Goal: Complete application form

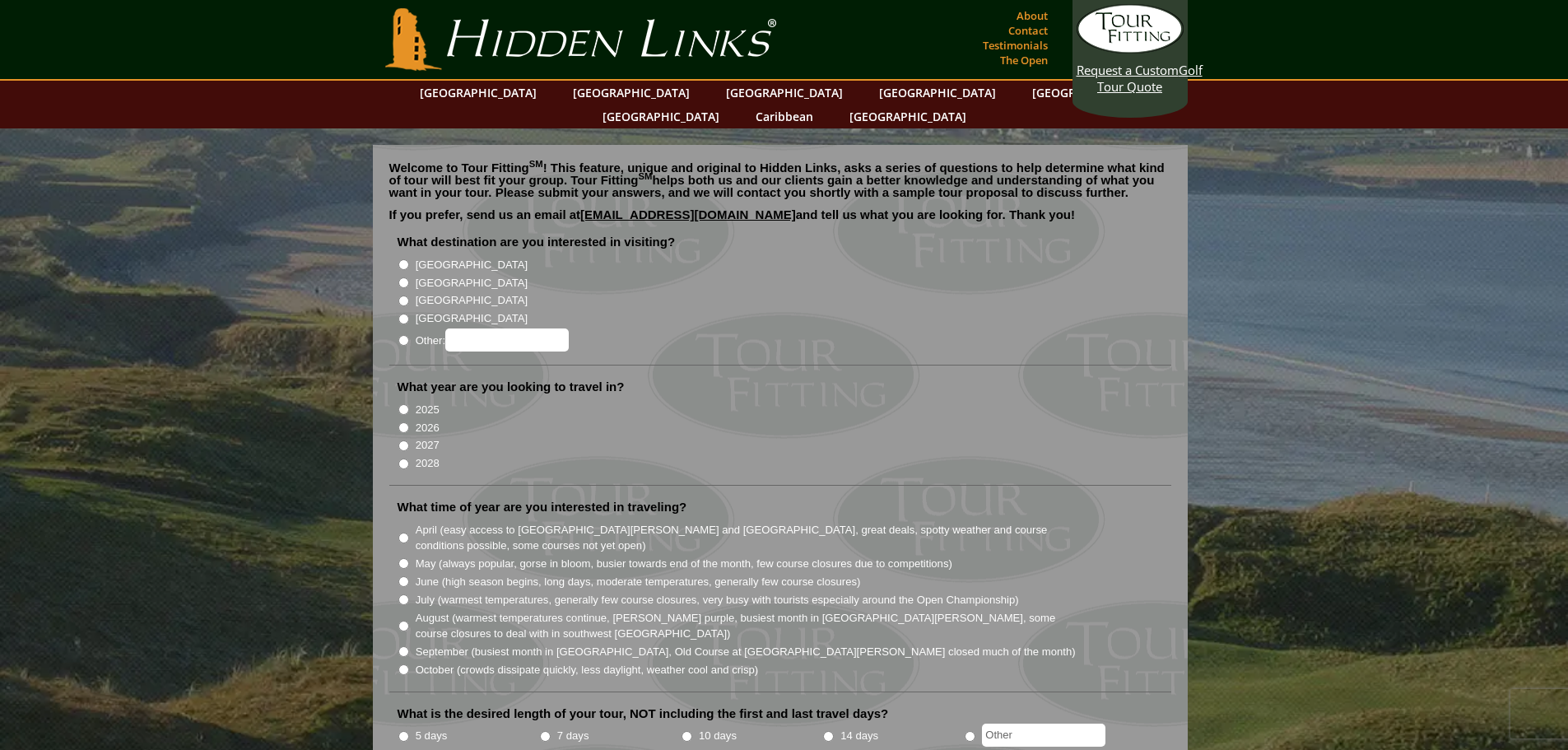
click at [432, 275] on label "[GEOGRAPHIC_DATA]" at bounding box center [471, 283] width 112 height 17
click at [410, 278] on input "[GEOGRAPHIC_DATA]" at bounding box center [404, 282] width 11 height 11
radio input "true"
click at [434, 402] on label "2025" at bounding box center [427, 411] width 24 height 17
click at [410, 405] on input "2025" at bounding box center [404, 410] width 11 height 11
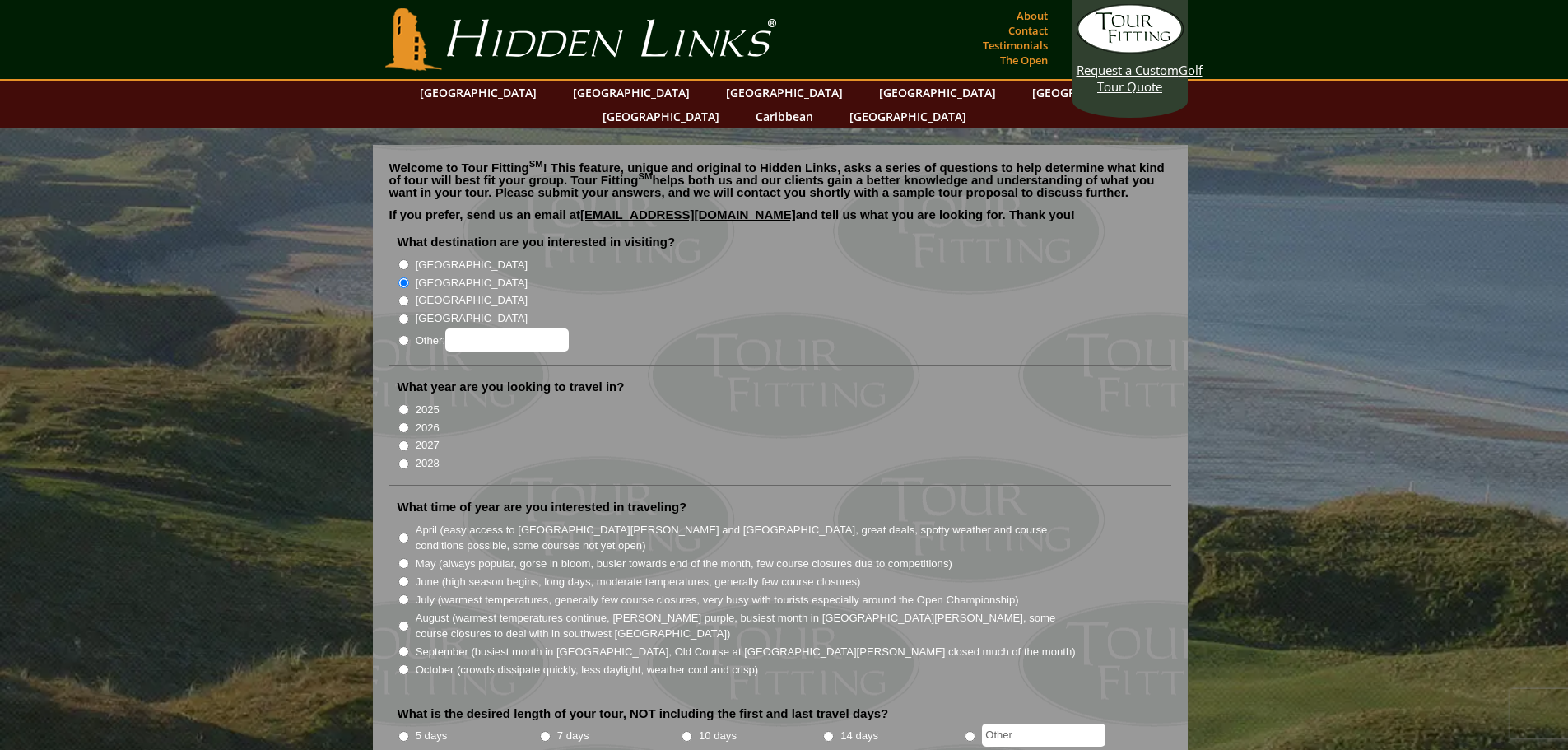
radio input "true"
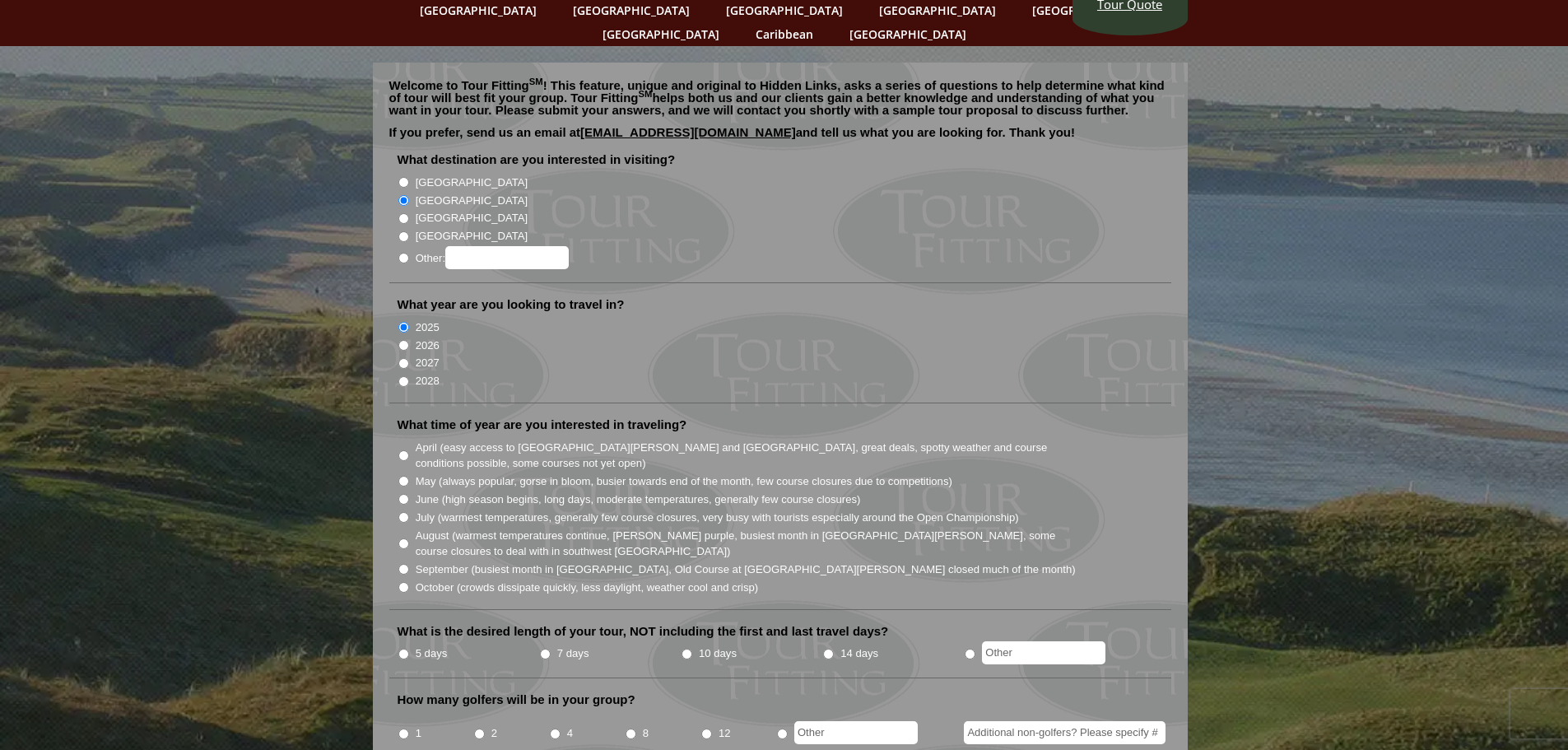
click at [566, 562] on label "September (busiest month in [GEOGRAPHIC_DATA], Old Course at [GEOGRAPHIC_DATA][…" at bounding box center [746, 570] width 661 height 17
click at [410, 564] on input "September (busiest month in [GEOGRAPHIC_DATA], Old Course at [GEOGRAPHIC_DATA][…" at bounding box center [404, 569] width 11 height 11
radio input "true"
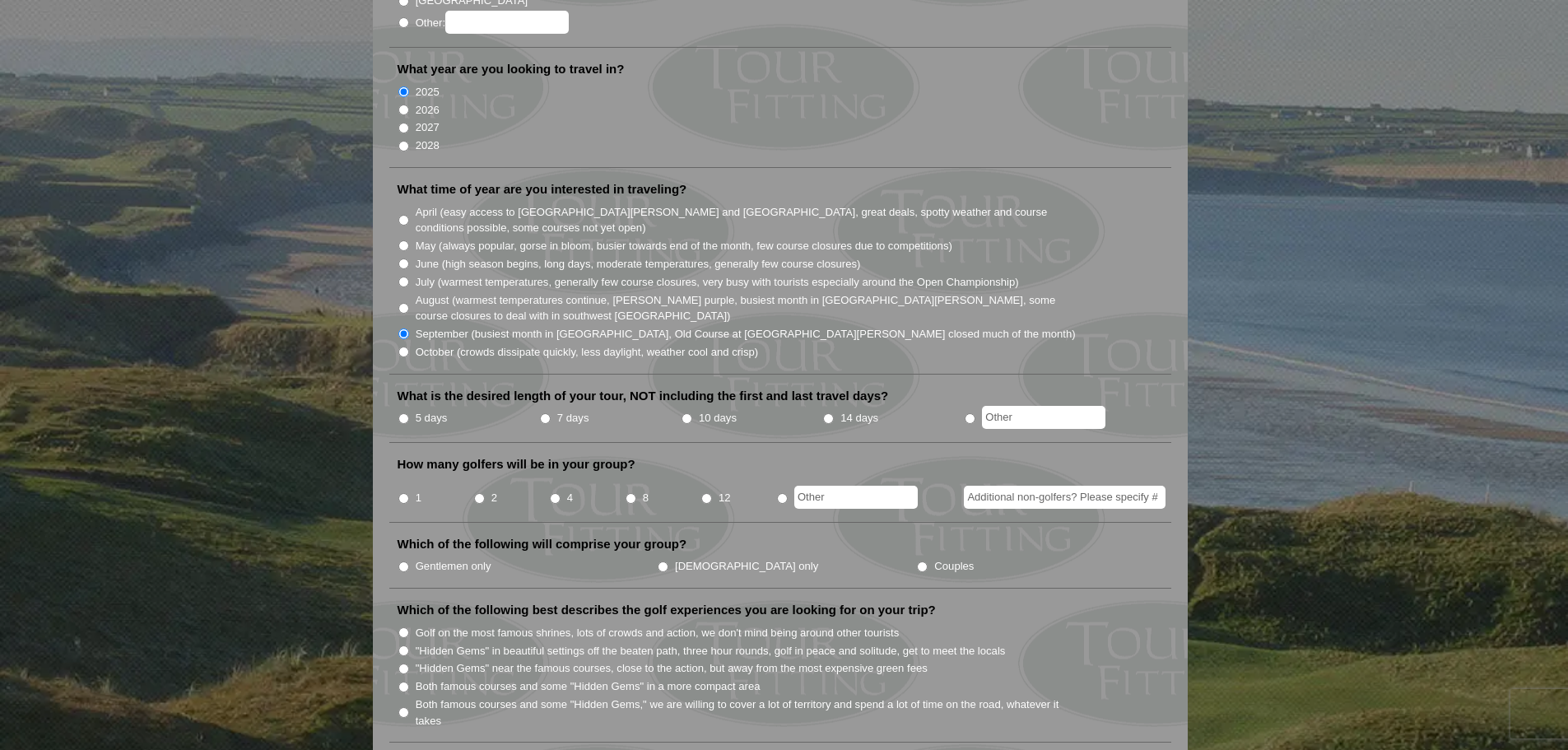
scroll to position [330, 0]
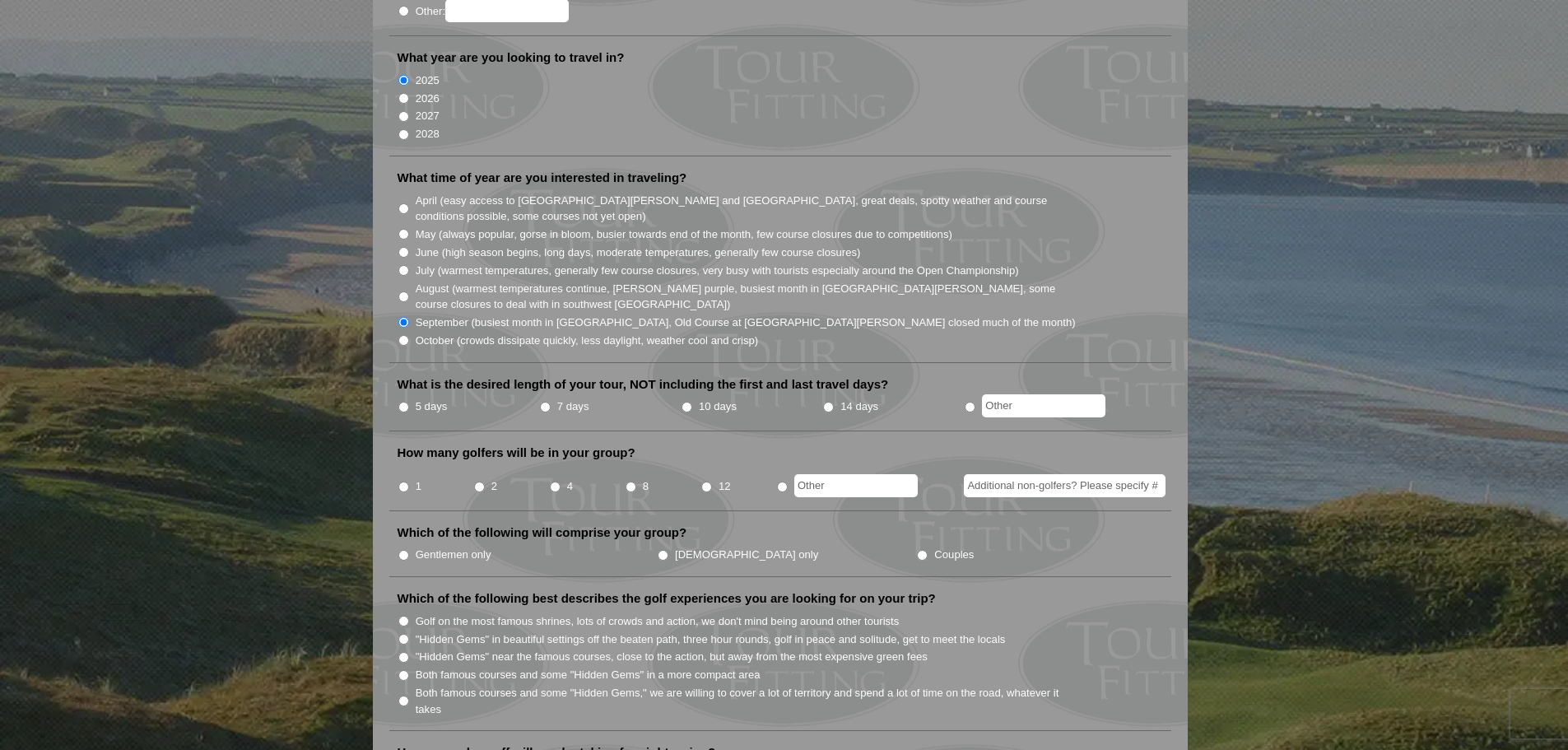
click at [491, 478] on label "2" at bounding box center [494, 487] width 6 height 17
click at [485, 482] on input "2" at bounding box center [479, 487] width 11 height 11
radio input "true"
click at [935, 547] on label "Couples" at bounding box center [955, 555] width 40 height 17
click at [917, 550] on input "Couples" at bounding box center [922, 555] width 11 height 11
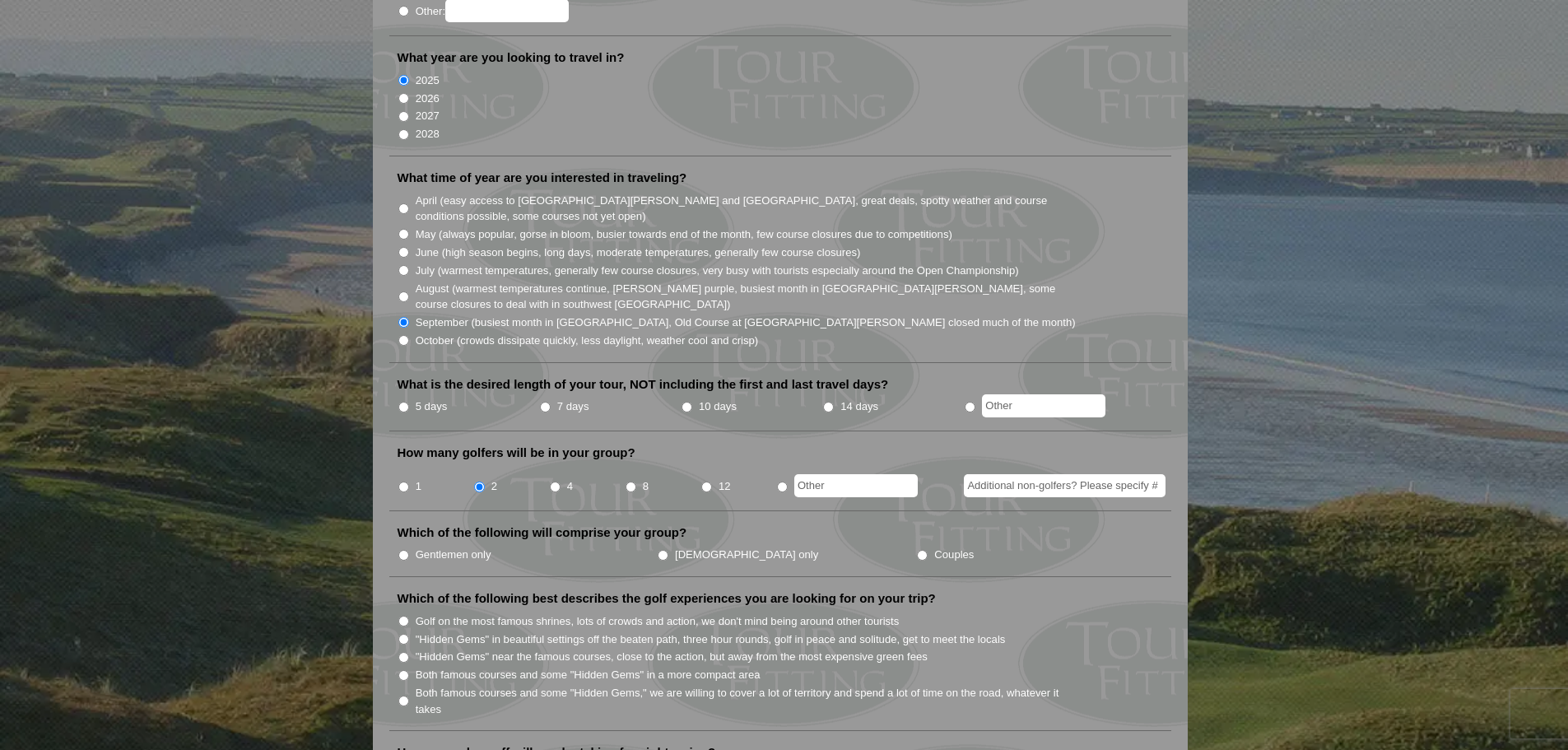
radio input "true"
click at [1018, 474] on input "Additional non-golfers? Please specify #" at bounding box center [1065, 486] width 201 height 23
type input "1"
radio input "true"
click at [856, 474] on input "text" at bounding box center [856, 486] width 124 height 23
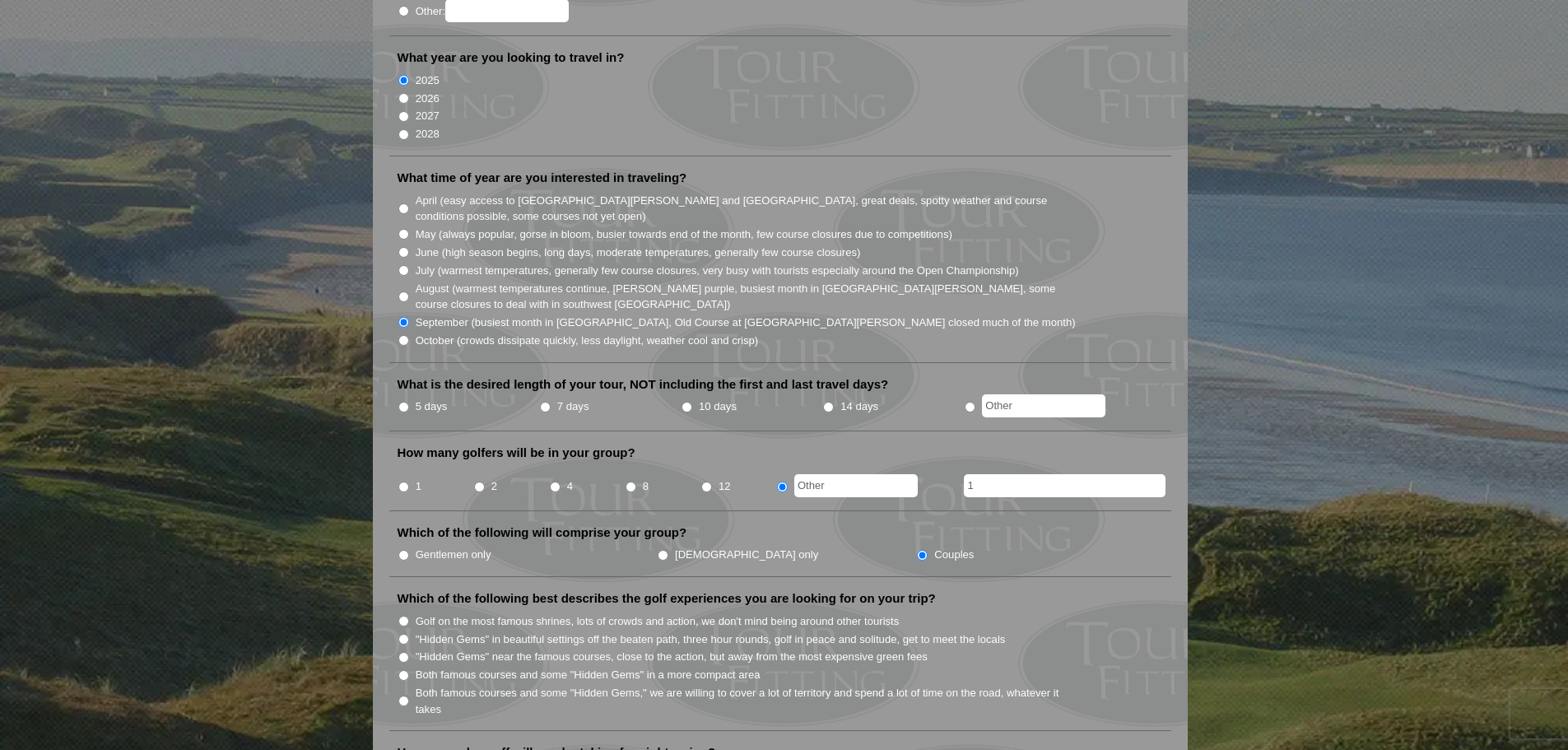
click at [404, 482] on input "1" at bounding box center [404, 487] width 11 height 11
radio input "true"
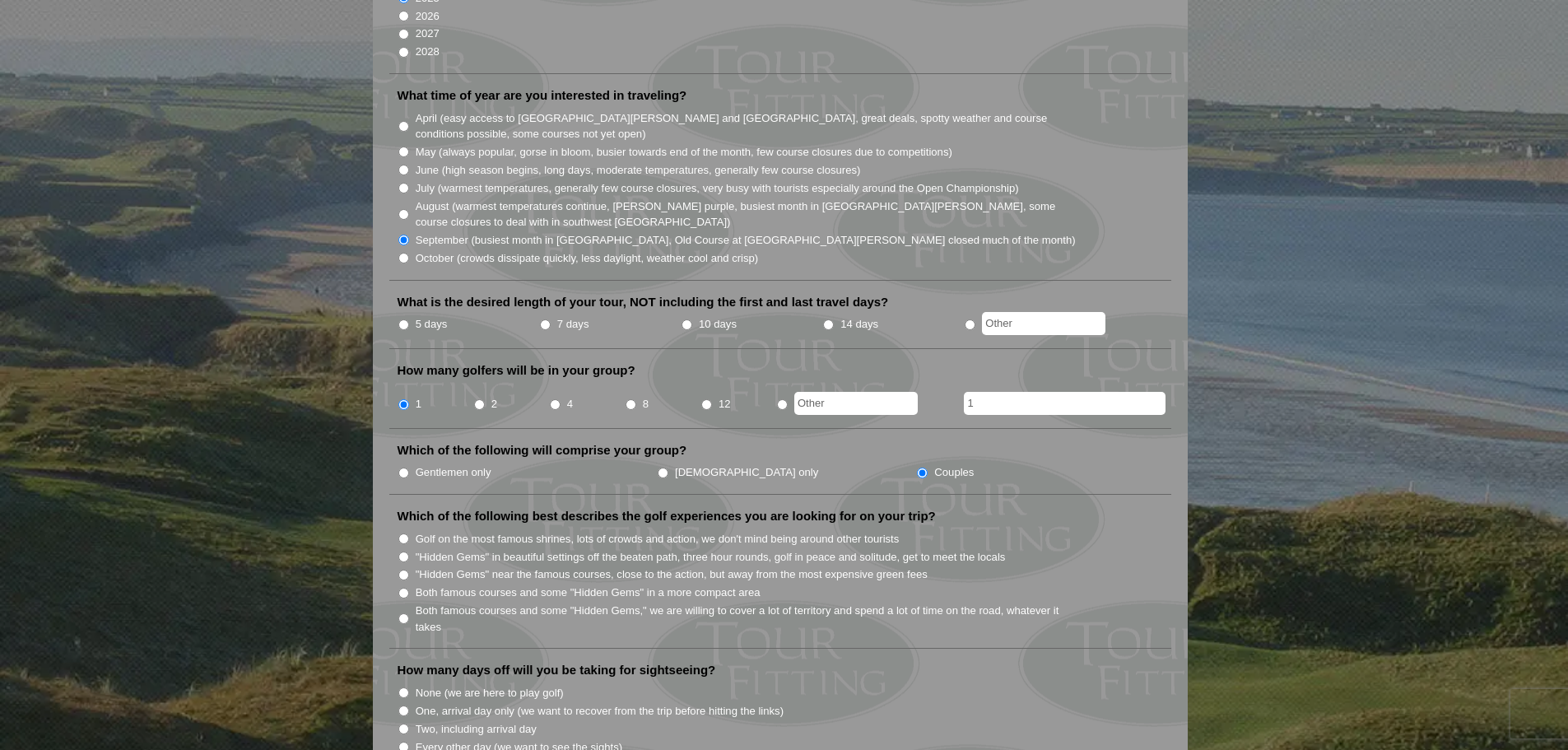
scroll to position [494, 0]
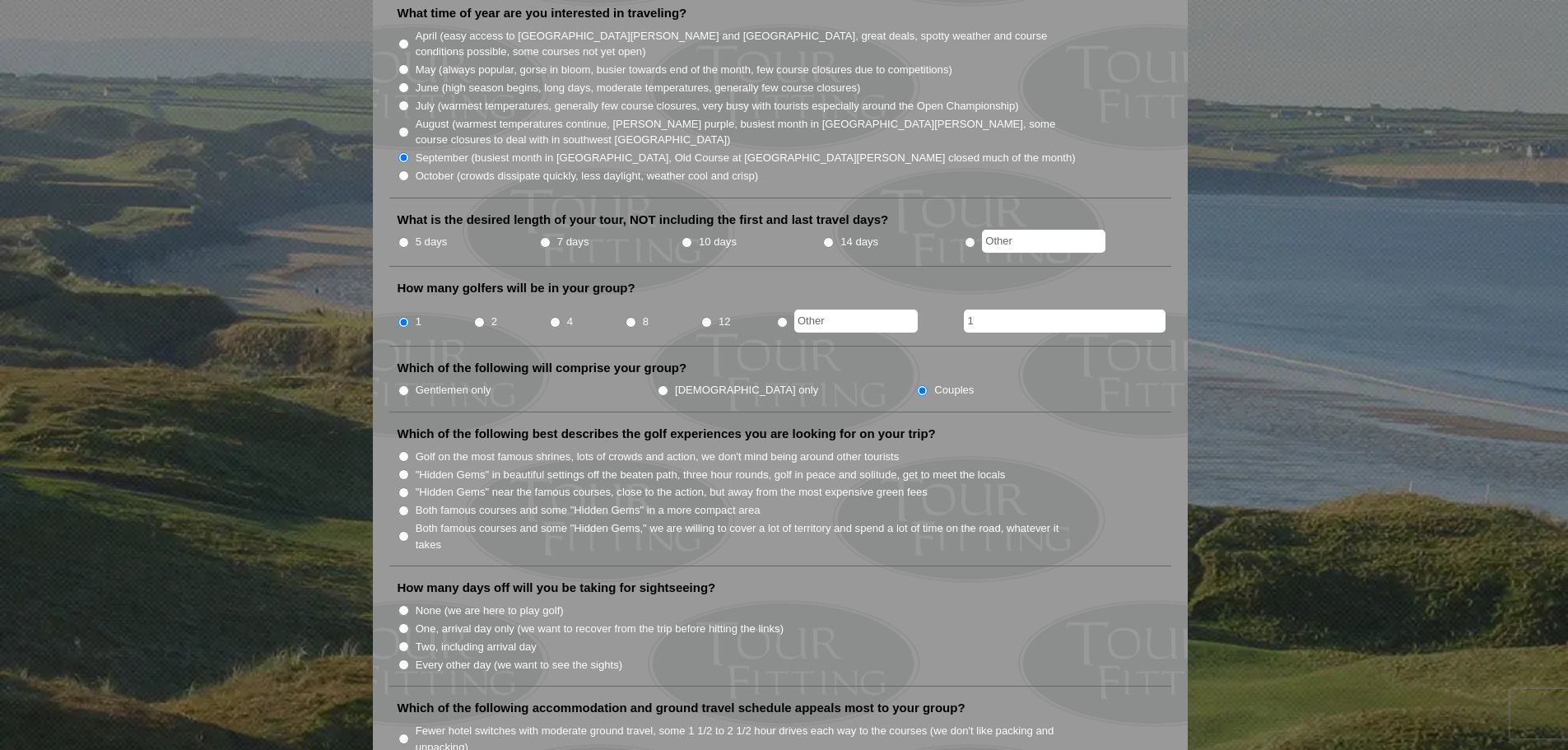
click at [403, 506] on input "Both famous courses and some "Hidden Gems" in a more compact area" at bounding box center [404, 510] width 11 height 11
radio input "true"
click at [403, 506] on input "Both famous courses and some "Hidden Gems" in a more compact area" at bounding box center [404, 510] width 11 height 11
click at [409, 531] on input "Both famous courses and some "Hidden Gems," we are willing to cover a lot of te…" at bounding box center [404, 536] width 11 height 11
radio input "true"
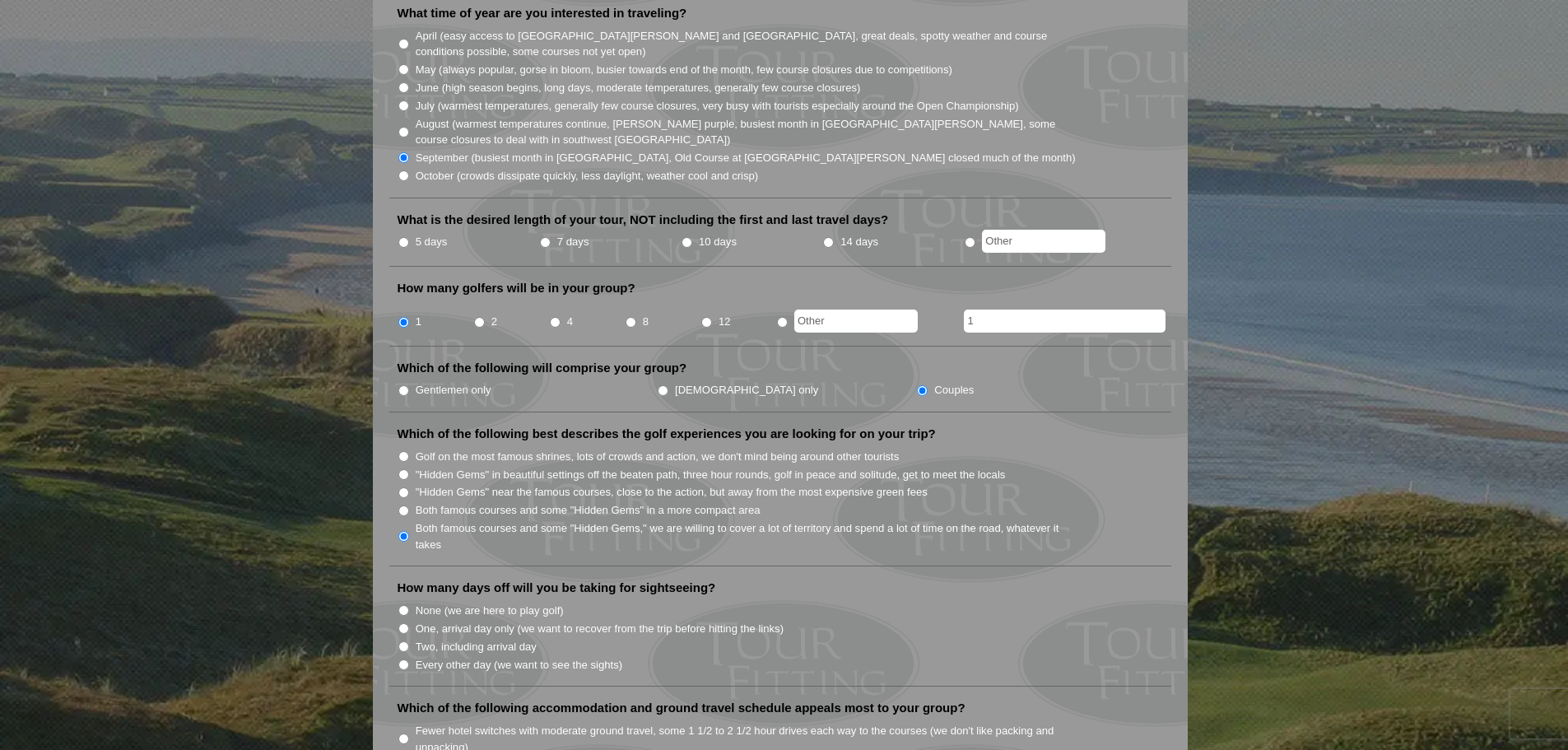
click at [406, 506] on input "Both famous courses and some "Hidden Gems" in a more compact area" at bounding box center [404, 510] width 11 height 11
radio input "true"
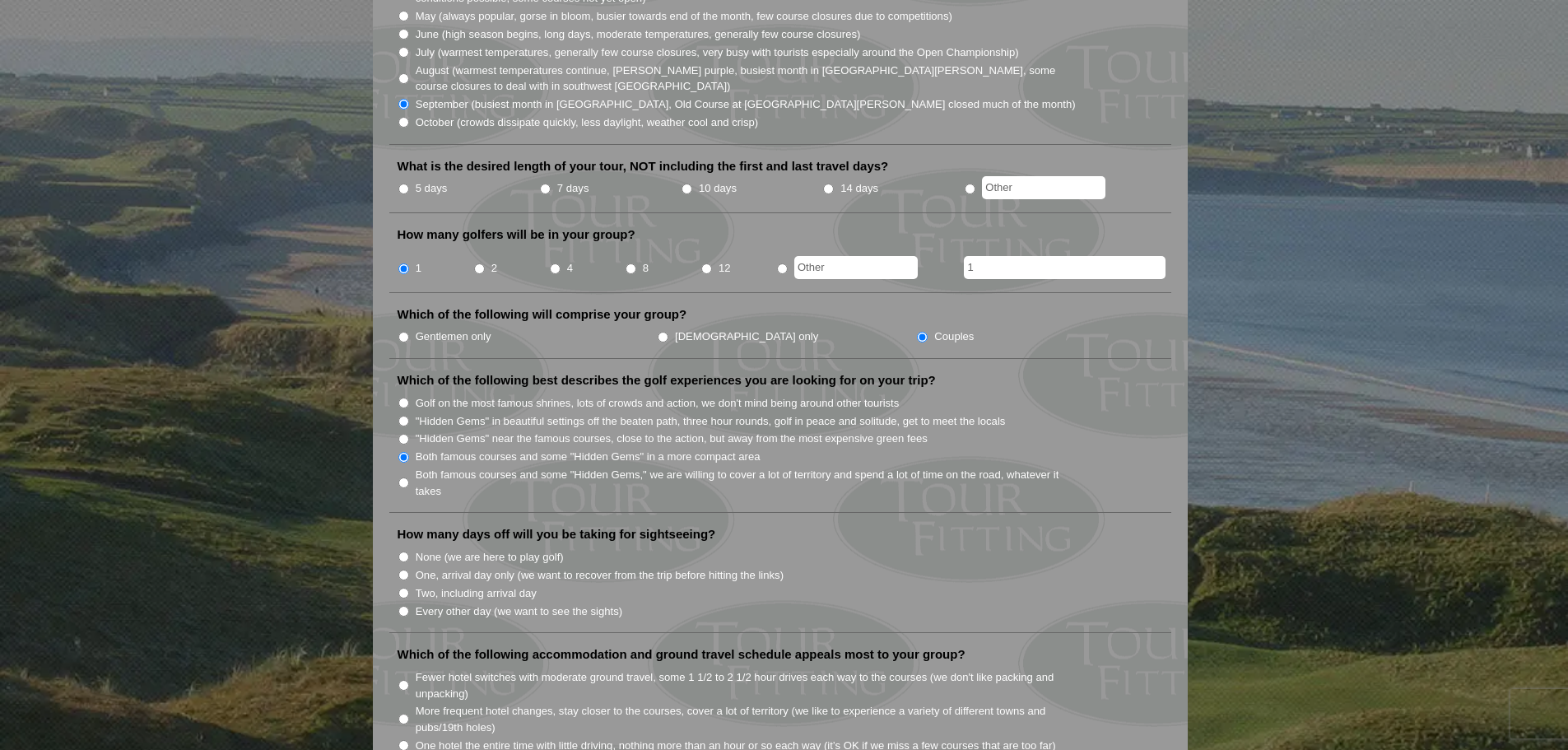
scroll to position [577, 0]
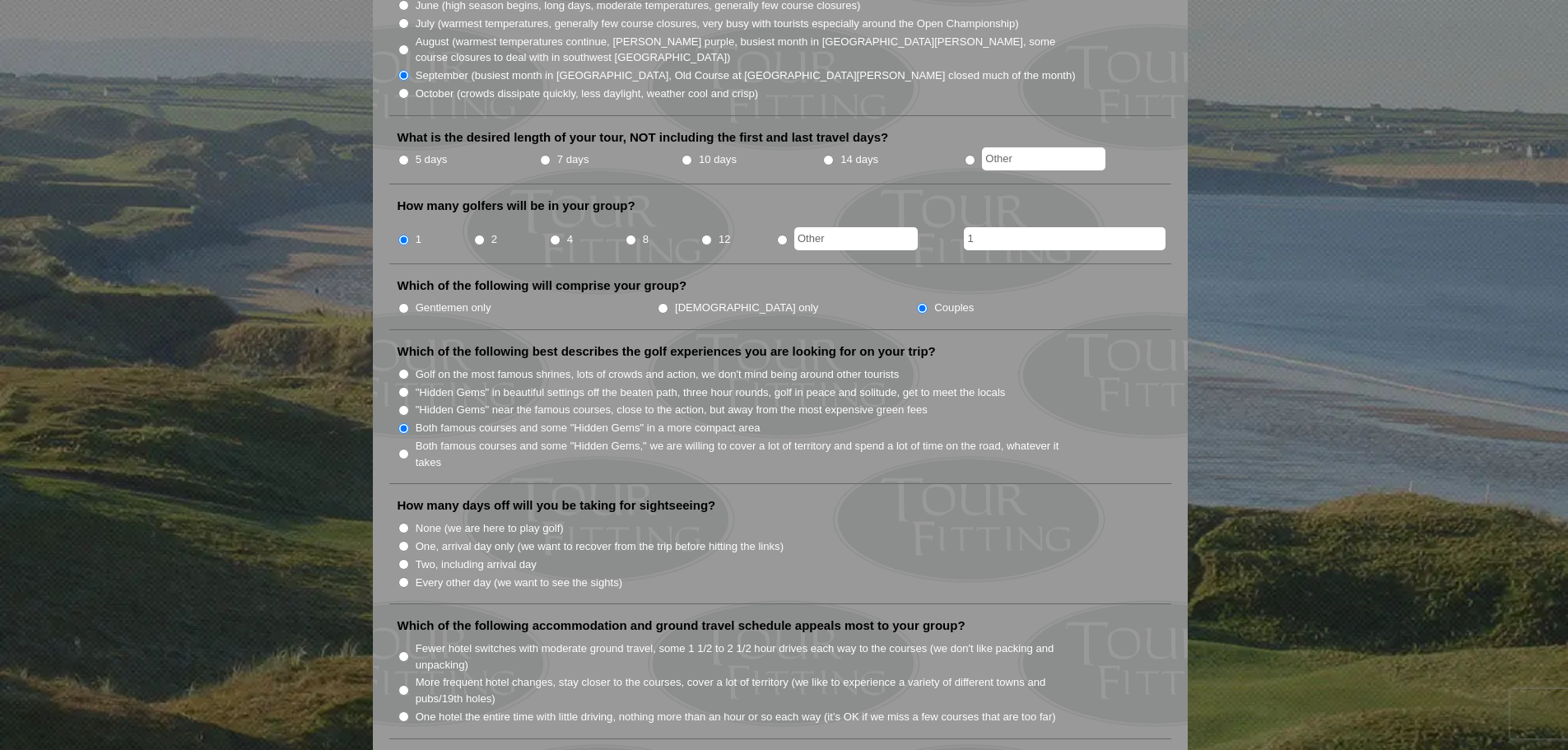
click at [403, 541] on input "One, arrival day only (we want to recover from the trip before hitting the link…" at bounding box center [404, 546] width 11 height 11
radio input "true"
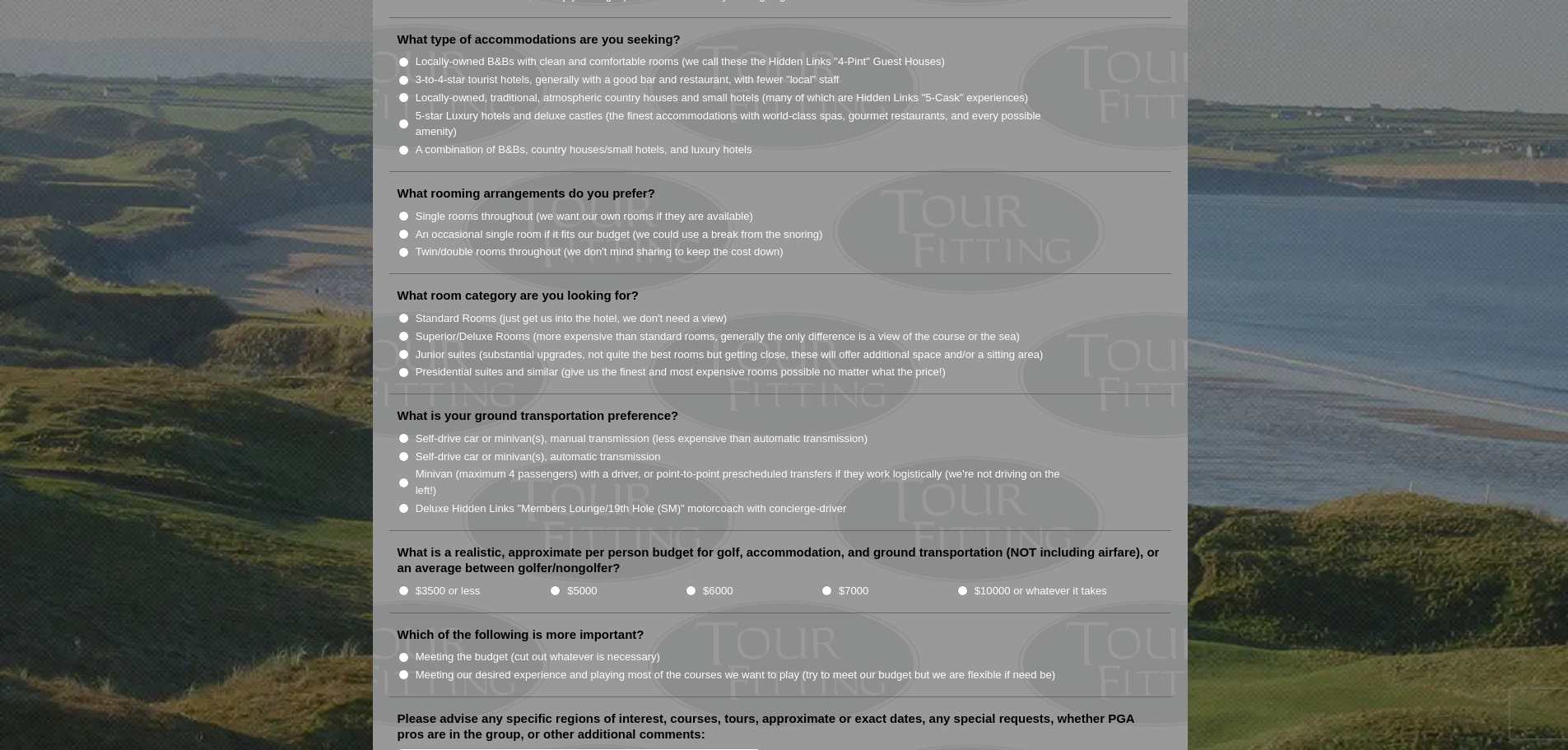
scroll to position [988, 0]
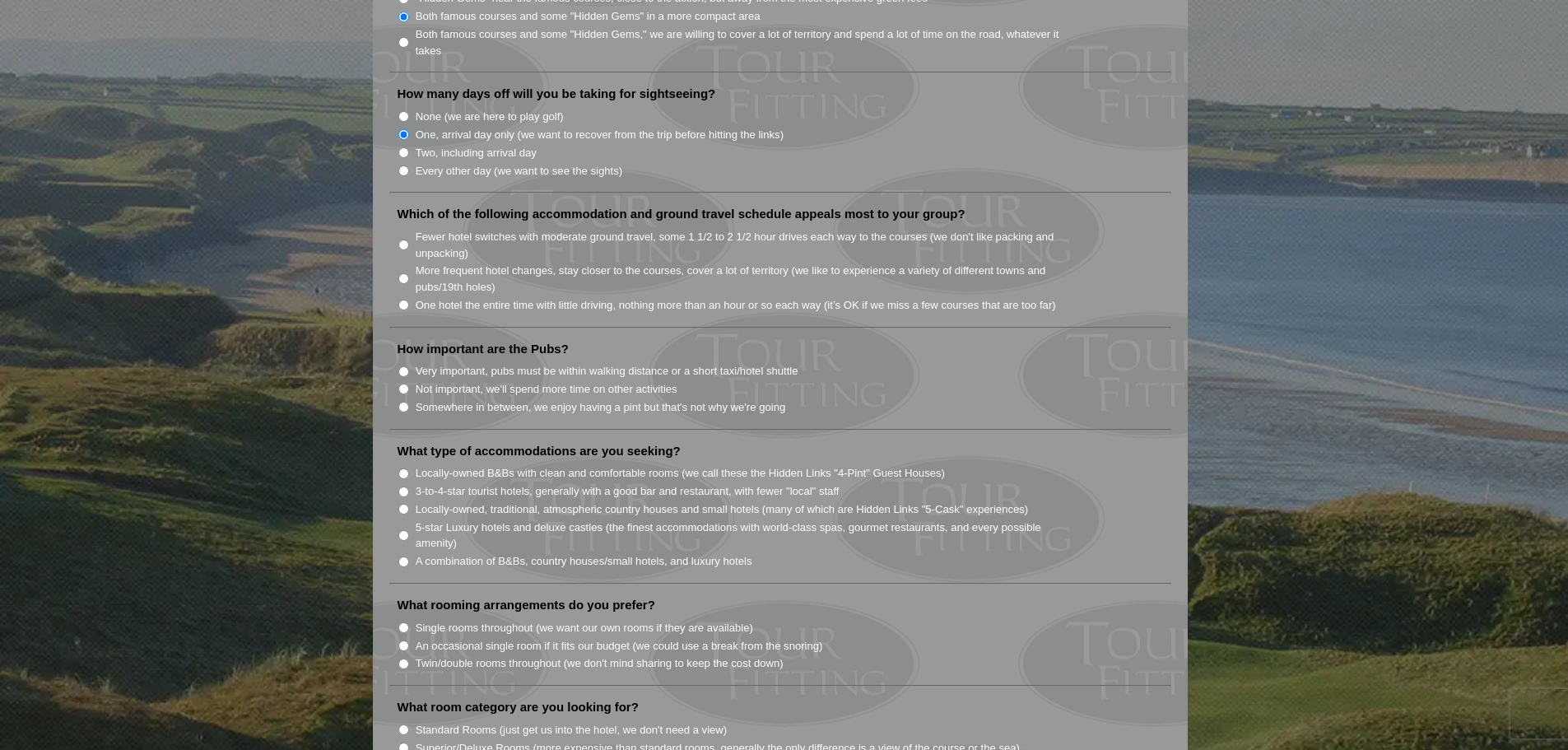
click at [442, 382] on label "Not important, we'll spend more time on other activities" at bounding box center [546, 390] width 262 height 17
click at [410, 384] on input "Not important, we'll spend more time on other activities" at bounding box center [404, 389] width 11 height 11
radio input "true"
click at [436, 400] on label "Somewhere in between, we enjoy having a pint but that's not why we're going" at bounding box center [600, 408] width 371 height 17
click at [410, 402] on input "Somewhere in between, we enjoy having a pint but that's not why we're going" at bounding box center [404, 407] width 11 height 11
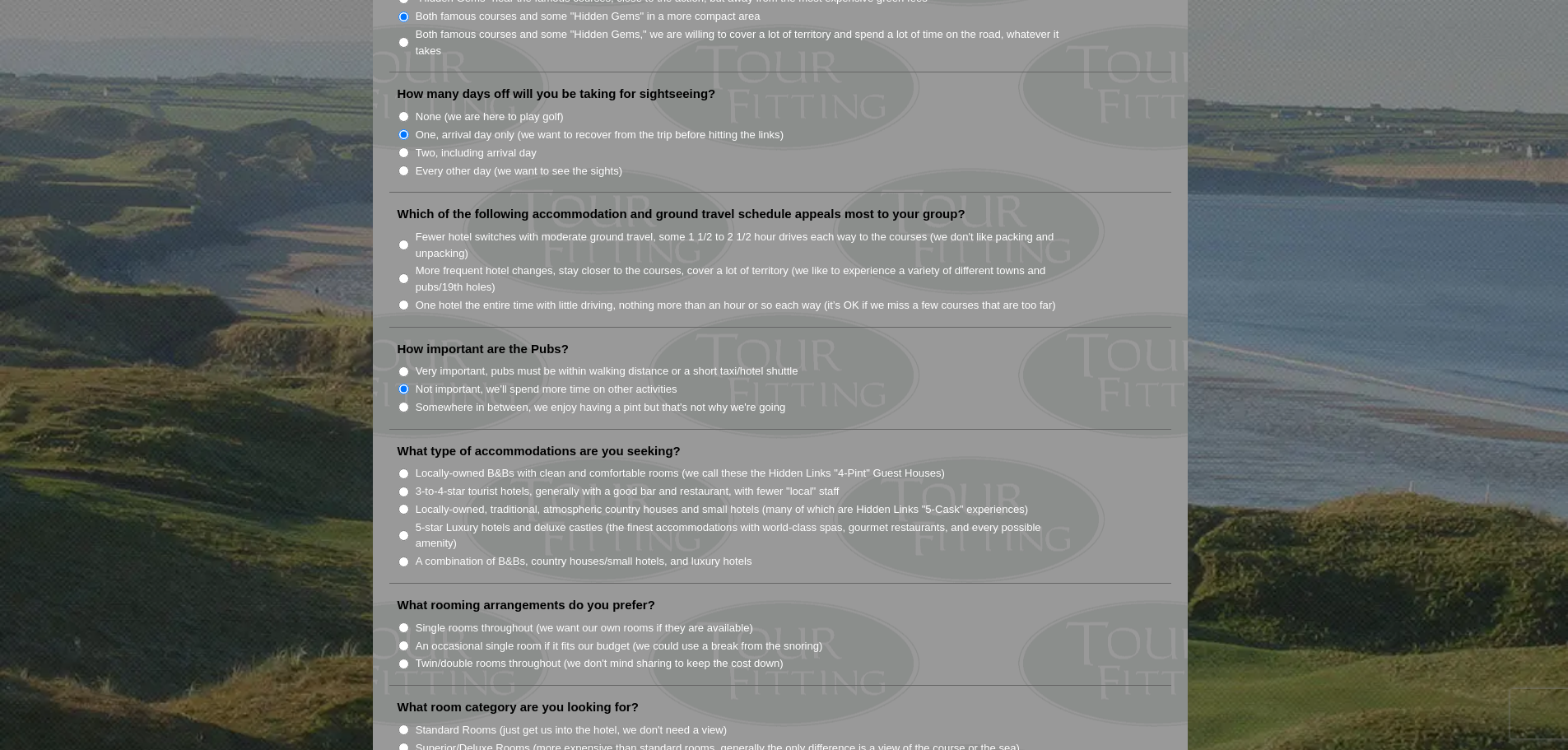
radio input "true"
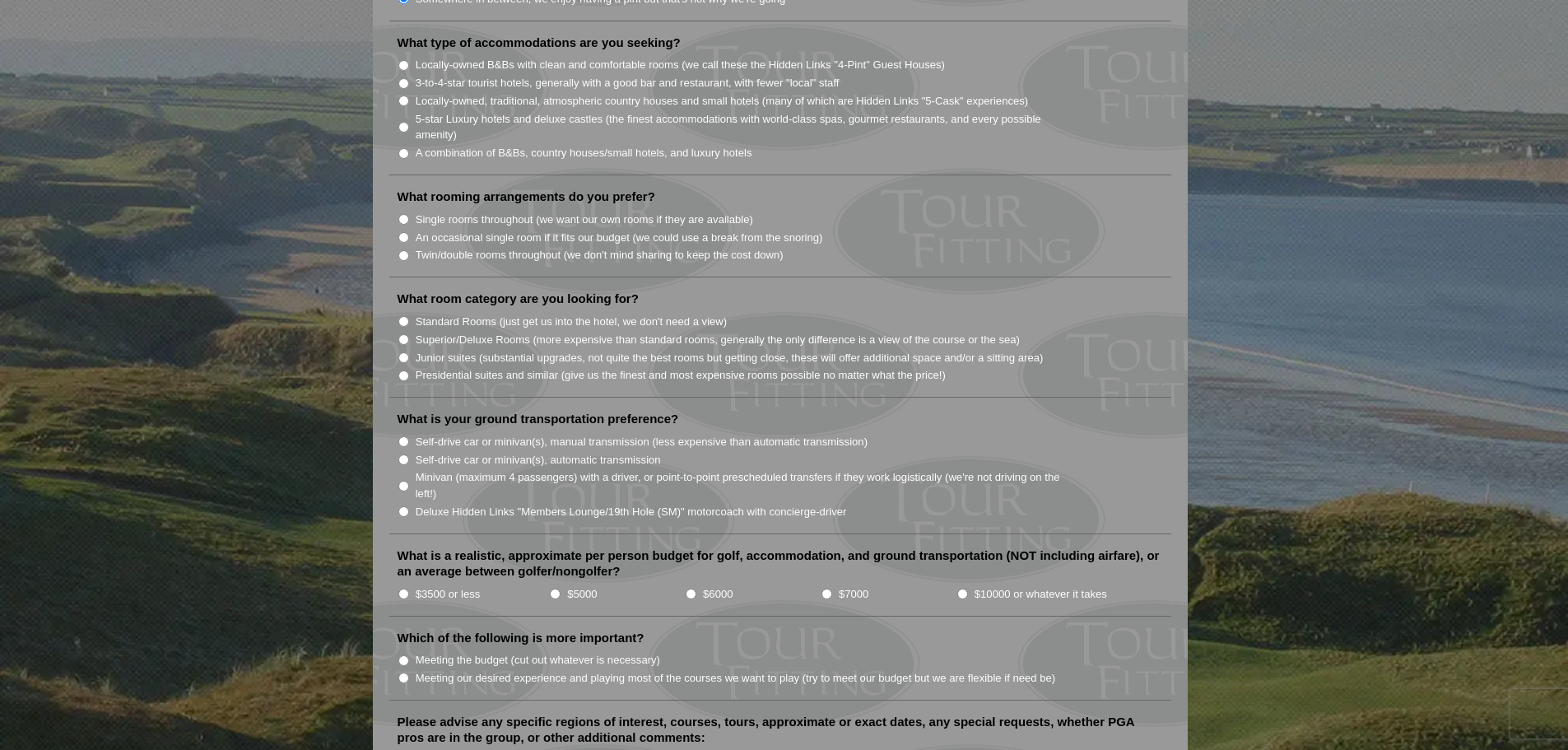
scroll to position [1153, 0]
